Goal: Task Accomplishment & Management: Manage account settings

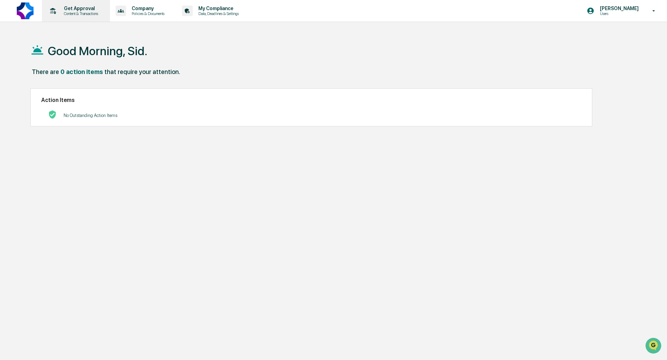
click at [99, 6] on p "Get Approval" at bounding box center [79, 9] width 43 height 6
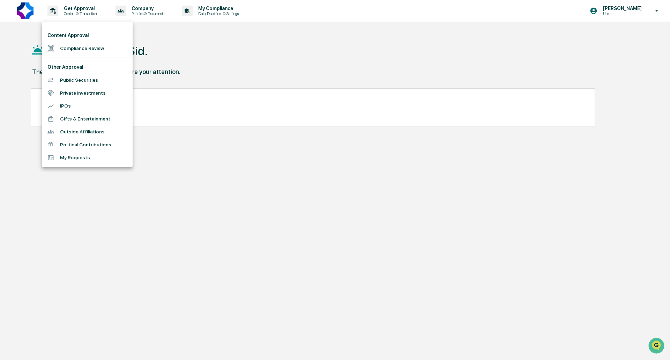
click at [87, 91] on li "Private Investments" at bounding box center [87, 93] width 91 height 13
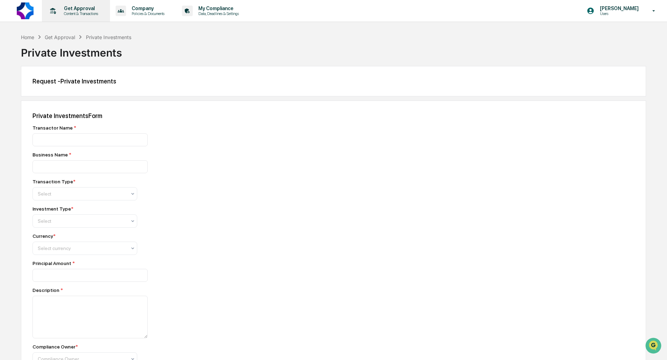
click at [88, 8] on p "Get Approval" at bounding box center [79, 9] width 43 height 6
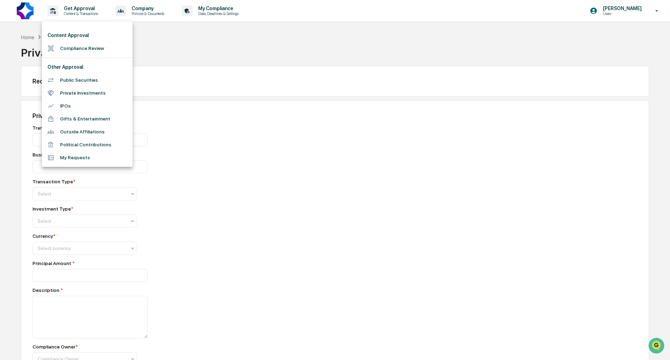
click at [152, 8] on div at bounding box center [335, 180] width 670 height 360
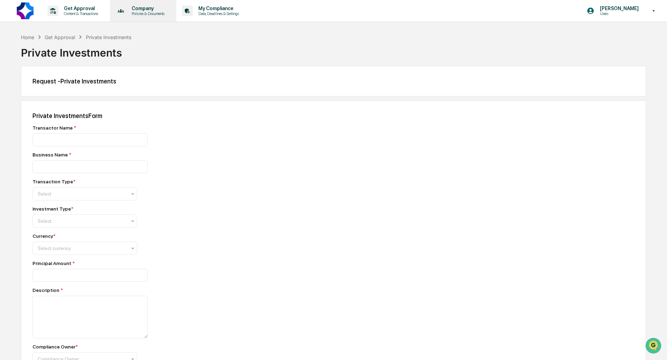
click at [150, 12] on p "Policies & Documents" at bounding box center [147, 13] width 42 height 5
click at [75, 15] on div at bounding box center [335, 180] width 670 height 360
click at [77, 12] on p "Content & Transactions" at bounding box center [79, 13] width 43 height 5
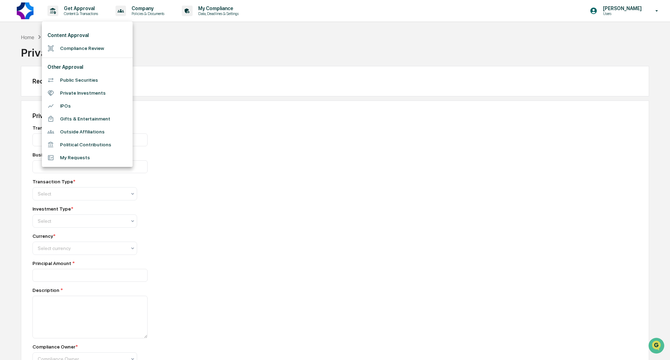
click at [227, 7] on div at bounding box center [335, 180] width 670 height 360
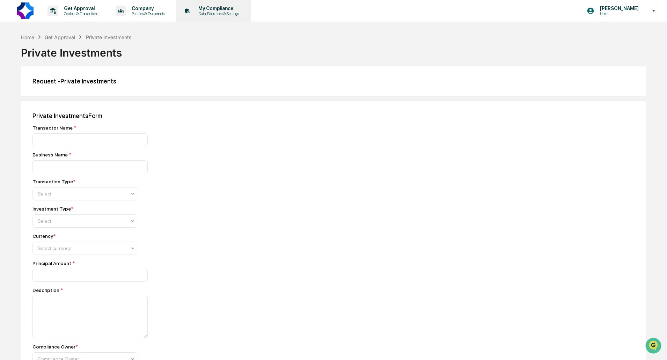
click at [227, 10] on p "My Compliance" at bounding box center [218, 9] width 50 height 6
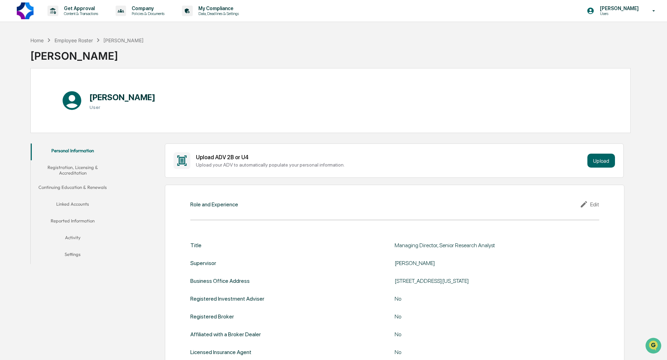
click at [86, 170] on button "Registration, Licensing & Accreditation" at bounding box center [73, 170] width 84 height 20
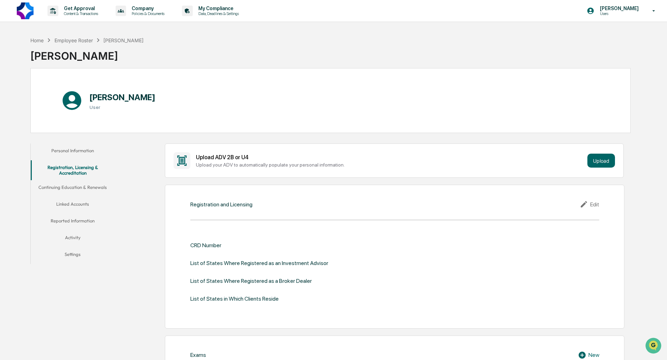
click at [81, 147] on button "Personal Information" at bounding box center [73, 151] width 84 height 17
